Goal: Obtain resource: Obtain resource

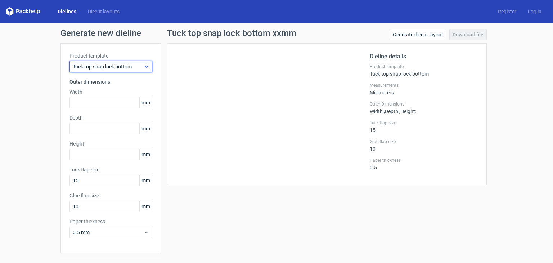
click at [120, 69] on span "Tuck top snap lock bottom" at bounding box center [108, 66] width 71 height 7
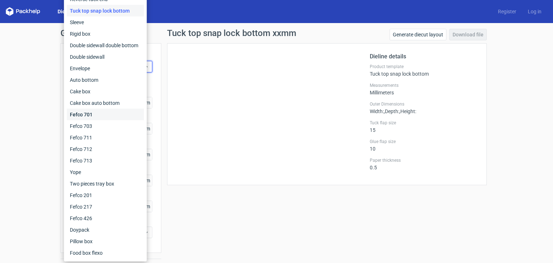
click at [103, 116] on div "Fefco 701" at bounding box center [105, 115] width 77 height 12
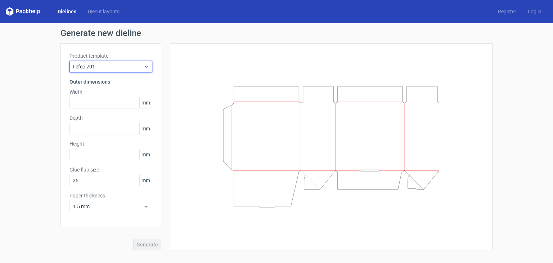
click at [114, 65] on span "Fefco 701" at bounding box center [108, 66] width 71 height 7
click at [114, 65] on span "Fefco 713" at bounding box center [108, 66] width 71 height 7
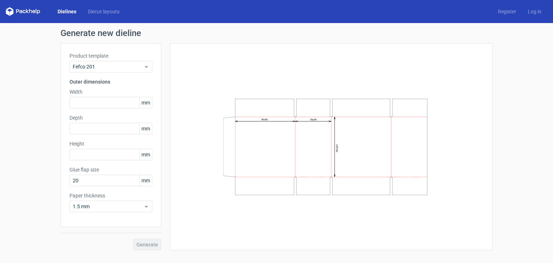
click at [113, 93] on label "Width" at bounding box center [110, 91] width 83 height 7
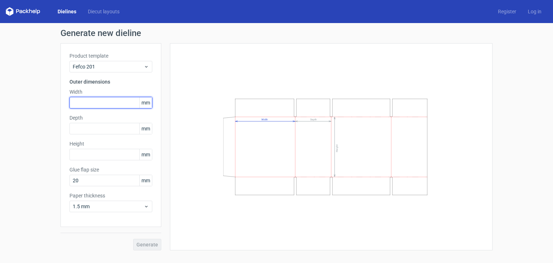
click at [104, 100] on input "text" at bounding box center [110, 103] width 83 height 12
type input "595"
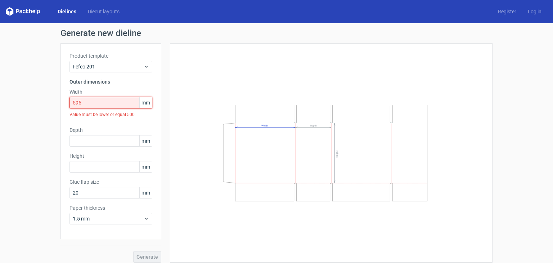
click at [120, 107] on input "595" at bounding box center [110, 103] width 83 height 12
